Goal: Information Seeking & Learning: Learn about a topic

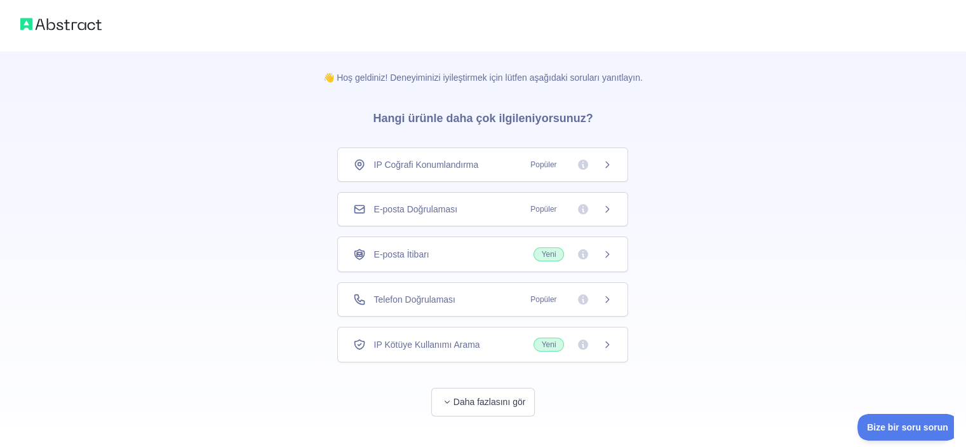
click at [470, 159] on font "IP Coğrafi Konumlandırma" at bounding box center [426, 164] width 105 height 10
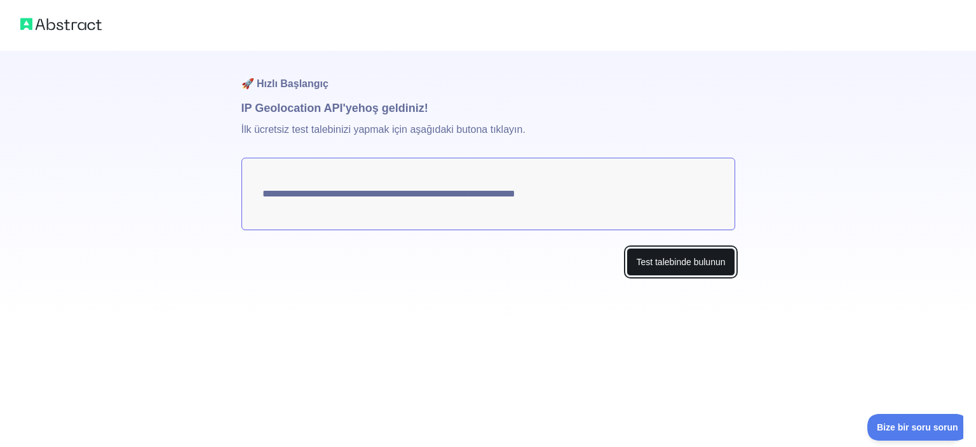
click at [654, 263] on font "Test talebinde bulunun" at bounding box center [680, 262] width 89 height 10
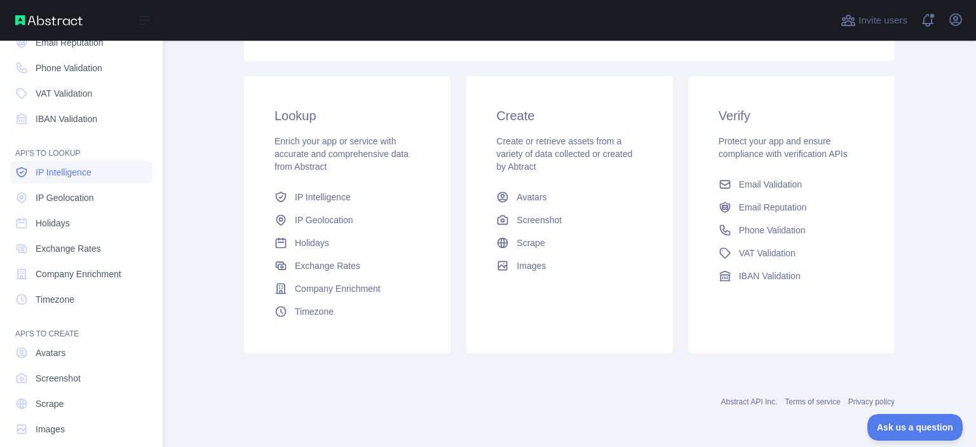
scroll to position [112, 0]
